Goal: Task Accomplishment & Management: Manage account settings

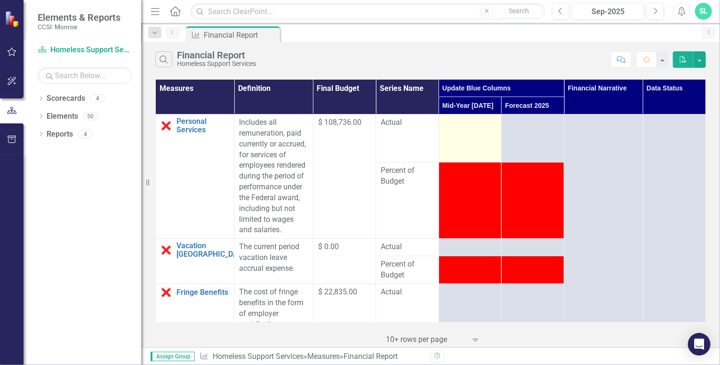
click at [452, 122] on div at bounding box center [470, 122] width 53 height 11
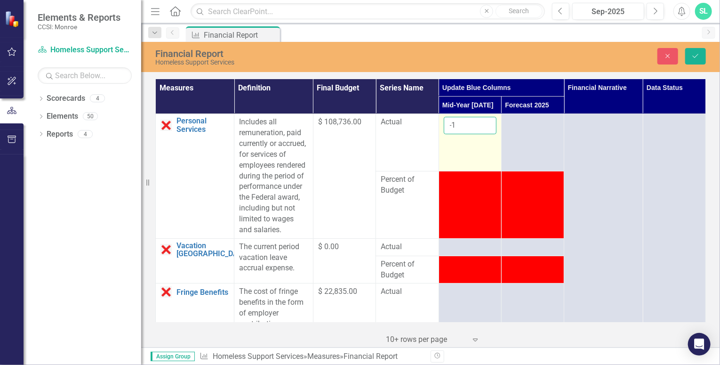
click at [483, 127] on input "-1" at bounding box center [470, 125] width 53 height 17
click at [481, 120] on input "0" at bounding box center [470, 125] width 53 height 17
click at [481, 120] on input "1" at bounding box center [470, 125] width 53 height 17
drag, startPoint x: 453, startPoint y: 124, endPoint x: 439, endPoint y: 124, distance: 13.7
click at [439, 124] on td "1" at bounding box center [470, 142] width 63 height 57
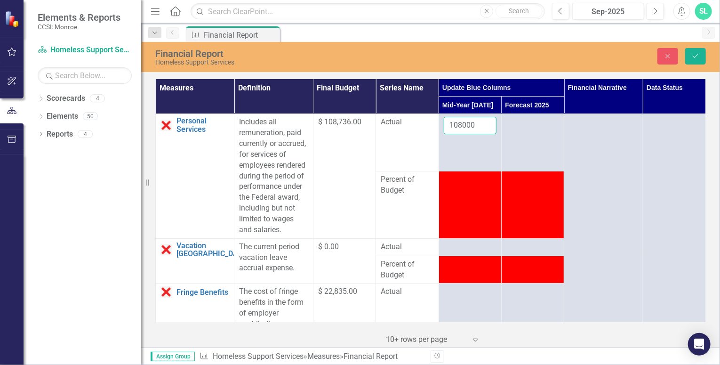
type input "108000"
click at [475, 253] on div at bounding box center [470, 246] width 53 height 11
click at [477, 253] on div at bounding box center [470, 246] width 53 height 11
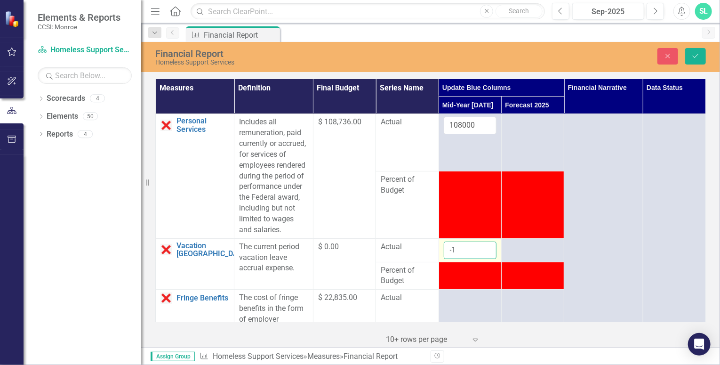
click at [482, 259] on input "-1" at bounding box center [470, 249] width 53 height 17
type input "0"
click at [482, 257] on input "0" at bounding box center [470, 249] width 53 height 17
drag, startPoint x: 472, startPoint y: 123, endPoint x: 436, endPoint y: 112, distance: 38.3
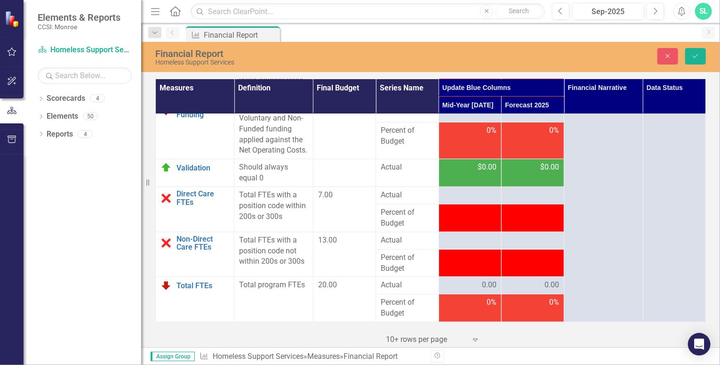
scroll to position [2052, 0]
click at [184, 197] on link "Direct Care FTEs" at bounding box center [202, 198] width 53 height 16
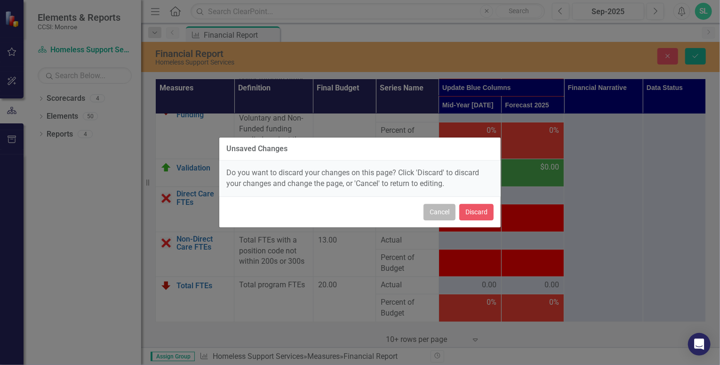
click at [443, 208] on button "Cancel" at bounding box center [439, 212] width 32 height 16
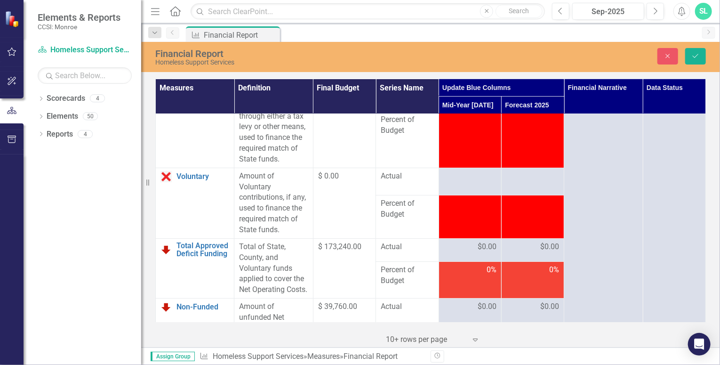
scroll to position [1864, 0]
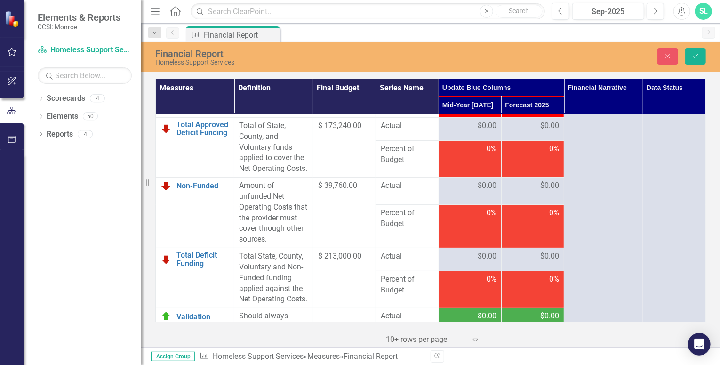
click at [349, 130] on span "$ 173,240.00" at bounding box center [339, 125] width 43 height 9
click at [40, 130] on div "Dropdown Reports 4" at bounding box center [90, 136] width 104 height 18
click at [85, 133] on div "4" at bounding box center [85, 134] width 15 height 8
click at [657, 9] on icon "Next" at bounding box center [655, 11] width 5 height 8
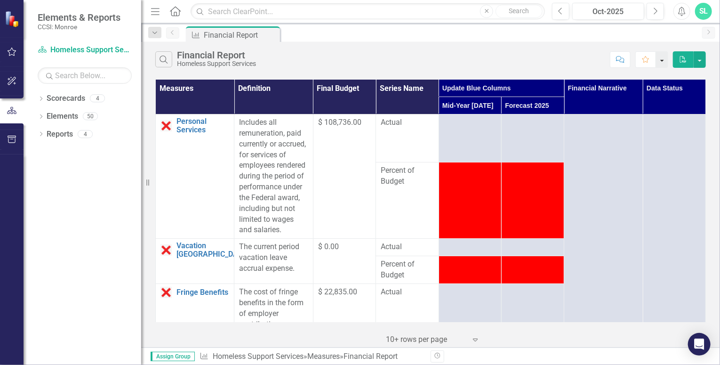
click at [662, 62] on button "button" at bounding box center [662, 59] width 12 height 16
click at [702, 59] on button "button" at bounding box center [700, 59] width 12 height 16
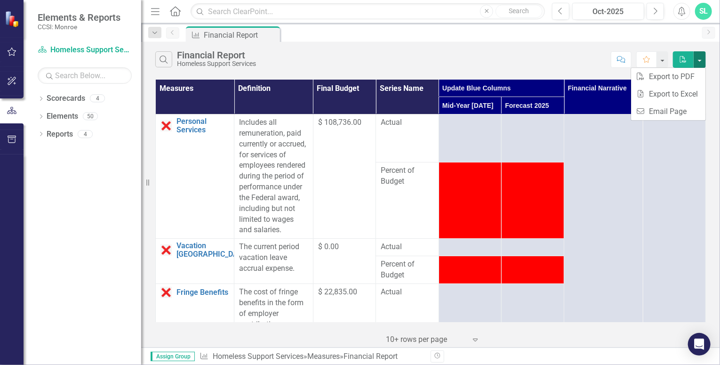
click at [702, 59] on button "button" at bounding box center [700, 59] width 12 height 16
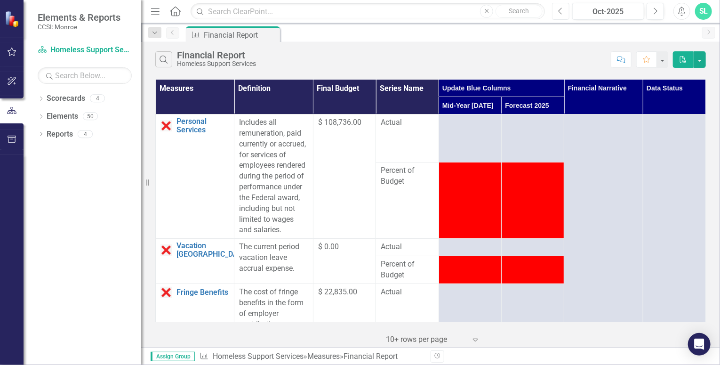
click at [559, 6] on button "Previous" at bounding box center [560, 11] width 17 height 17
click at [155, 31] on icon "Dropdown" at bounding box center [155, 33] width 8 height 7
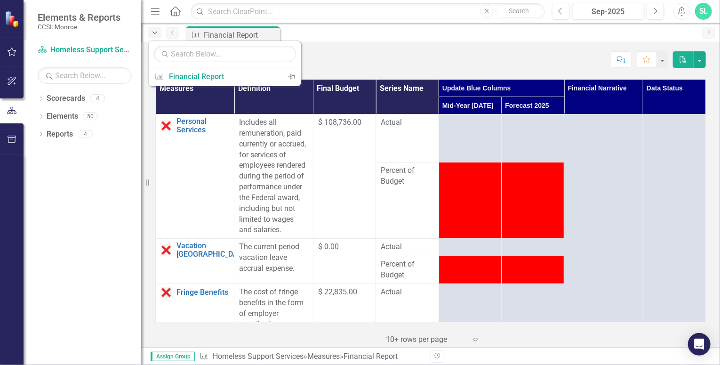
click at [155, 31] on icon "Dropdown" at bounding box center [155, 33] width 8 height 7
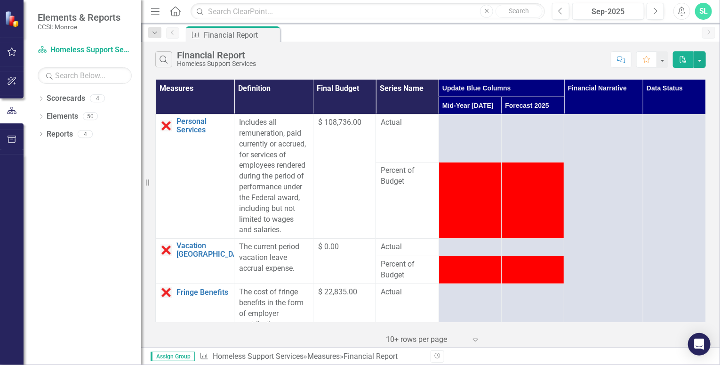
click at [154, 7] on icon "Menu" at bounding box center [155, 11] width 12 height 10
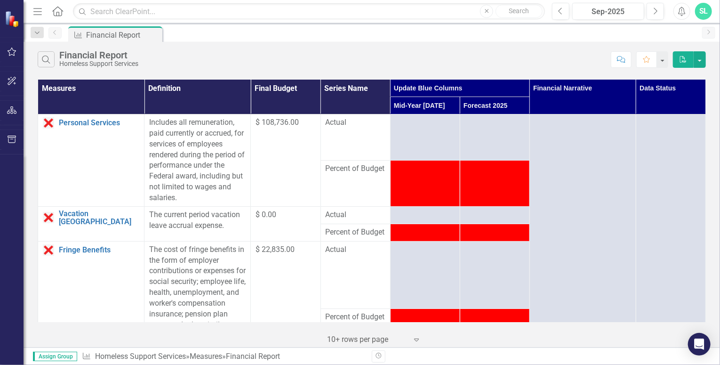
click at [35, 7] on icon "Menu" at bounding box center [38, 11] width 12 height 10
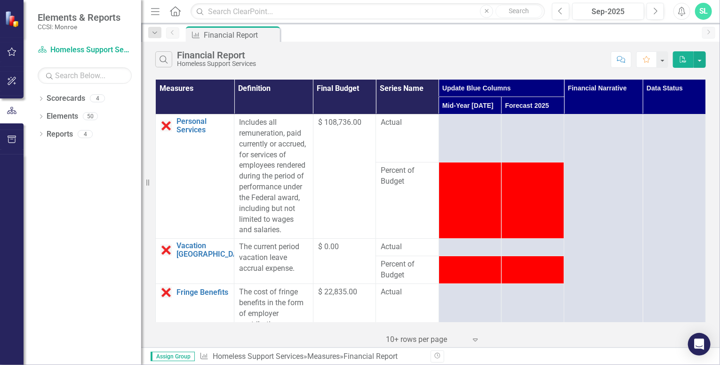
click at [35, 7] on div "Elements & Reports CCSI: [GEOGRAPHIC_DATA]" at bounding box center [83, 21] width 118 height 42
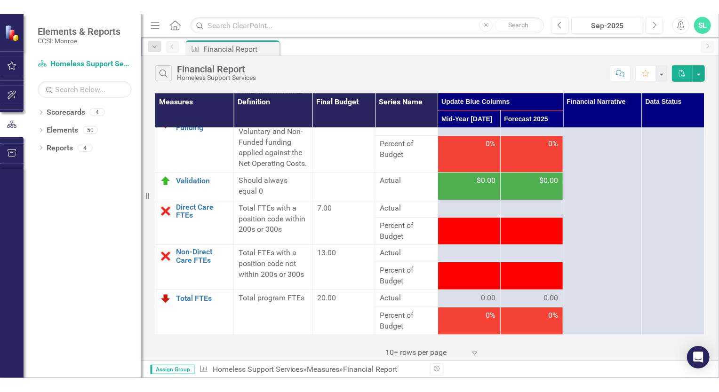
scroll to position [2046, 0]
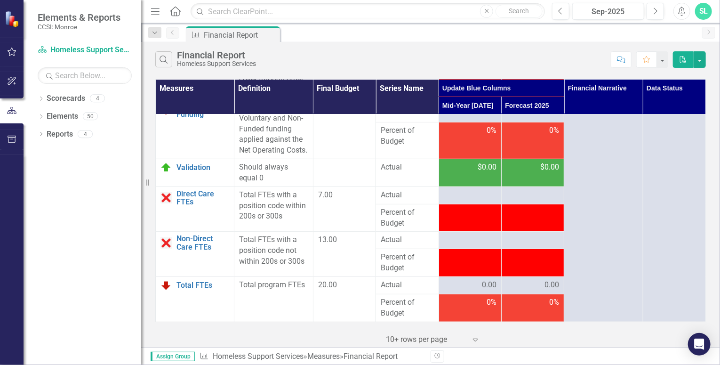
click at [475, 337] on icon "Expand" at bounding box center [475, 339] width 9 height 8
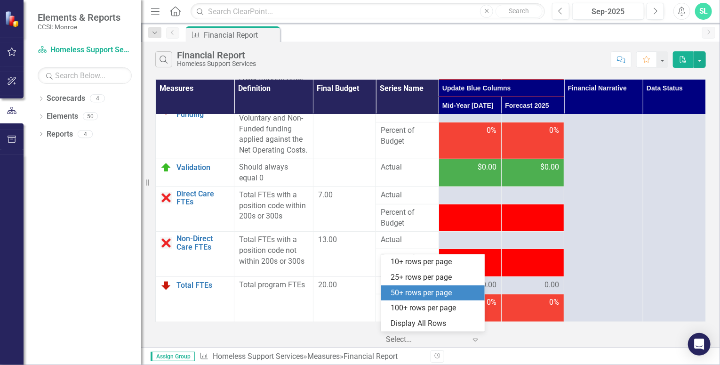
click at [427, 289] on div "50+ rows per page" at bounding box center [435, 292] width 88 height 11
click at [473, 340] on icon at bounding box center [475, 339] width 5 height 3
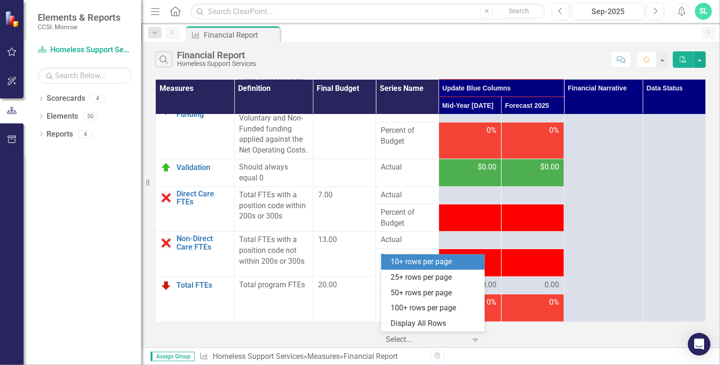
click at [431, 261] on div "10+ rows per page" at bounding box center [435, 261] width 88 height 11
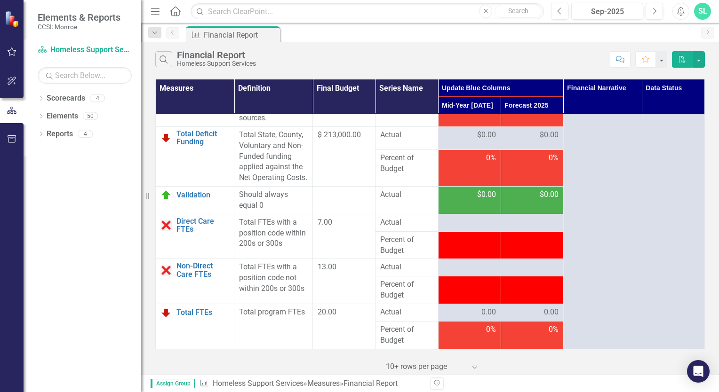
scroll to position [2019, 0]
